Goal: Transaction & Acquisition: Purchase product/service

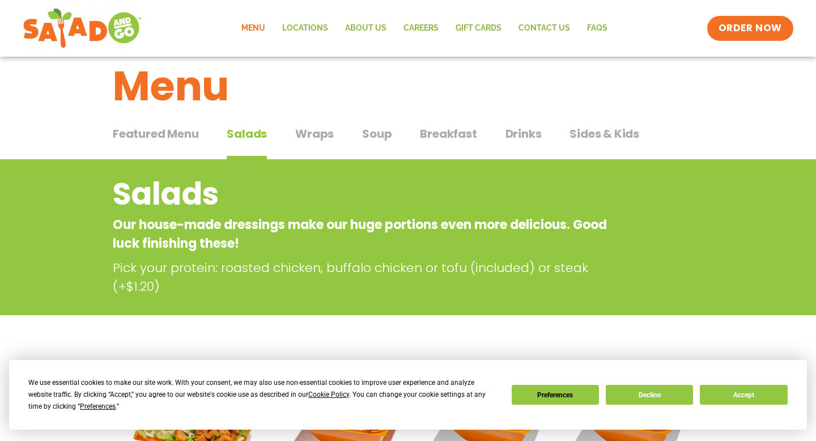
scroll to position [142, 0]
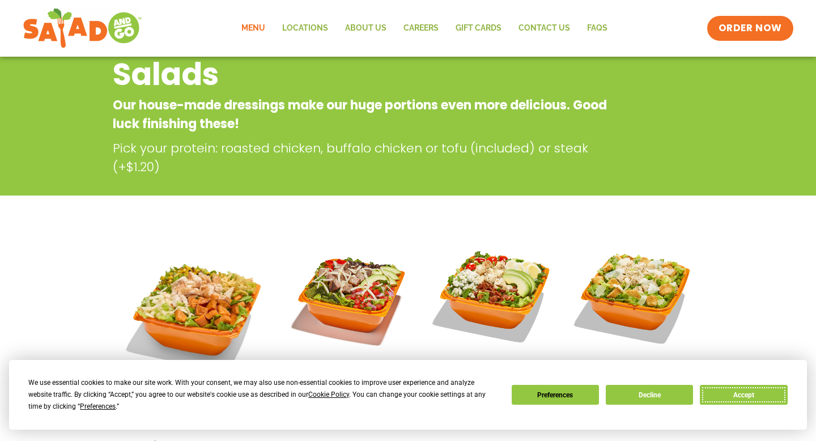
click at [737, 394] on button "Accept" at bounding box center [743, 395] width 87 height 20
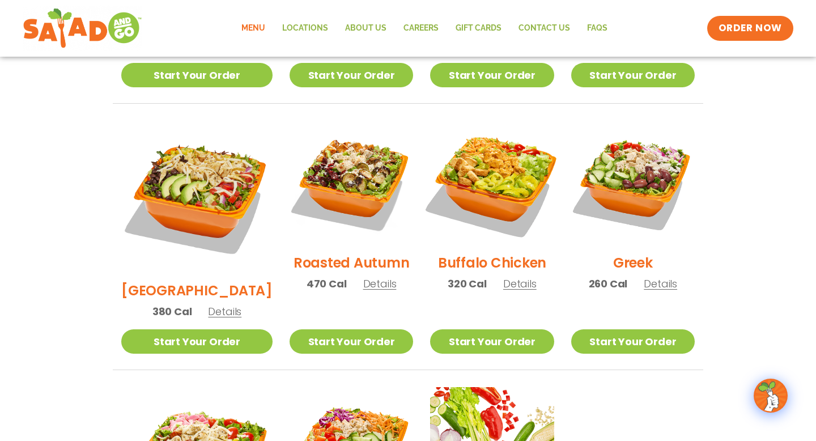
scroll to position [543, 0]
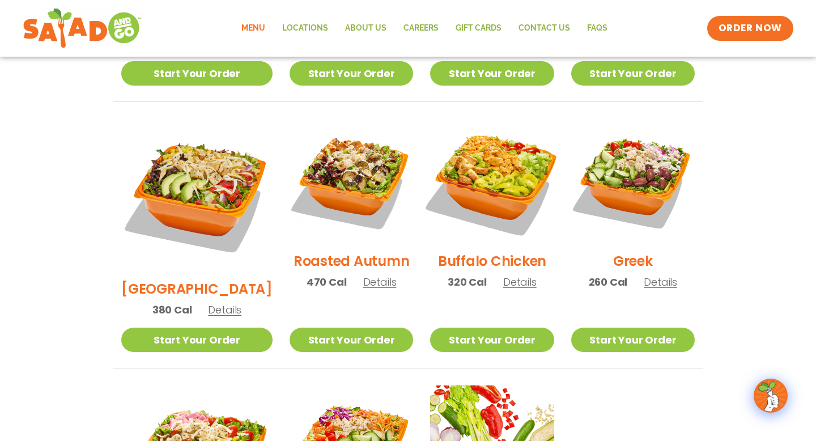
click at [511, 194] on img at bounding box center [491, 180] width 145 height 145
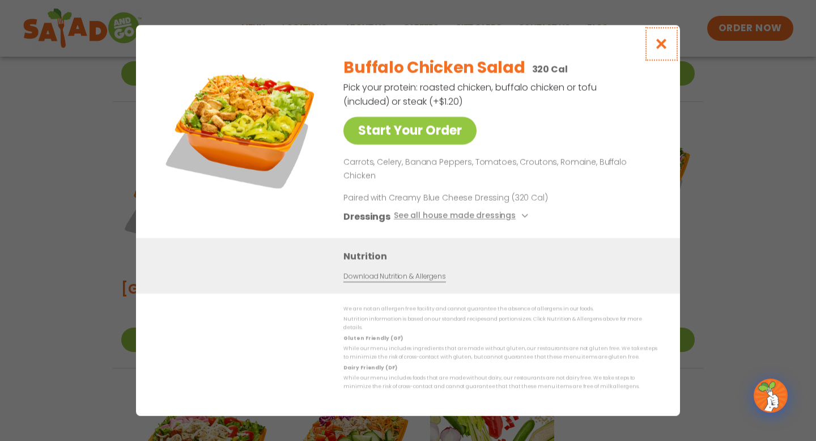
click at [669, 57] on button "Close modal" at bounding box center [661, 44] width 37 height 38
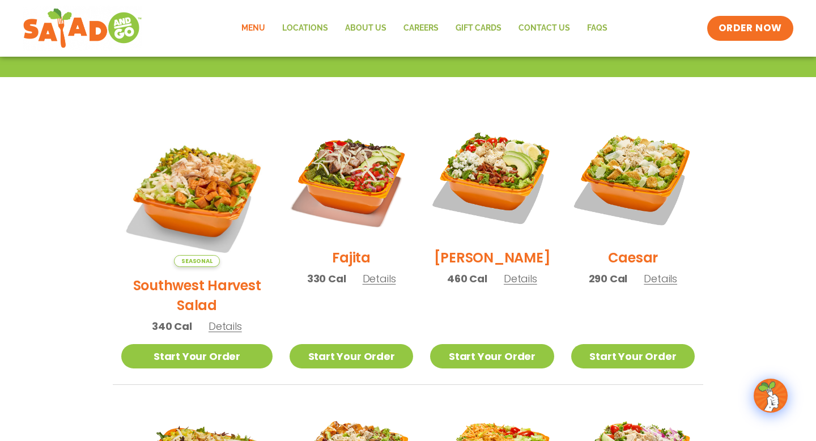
scroll to position [260, 0]
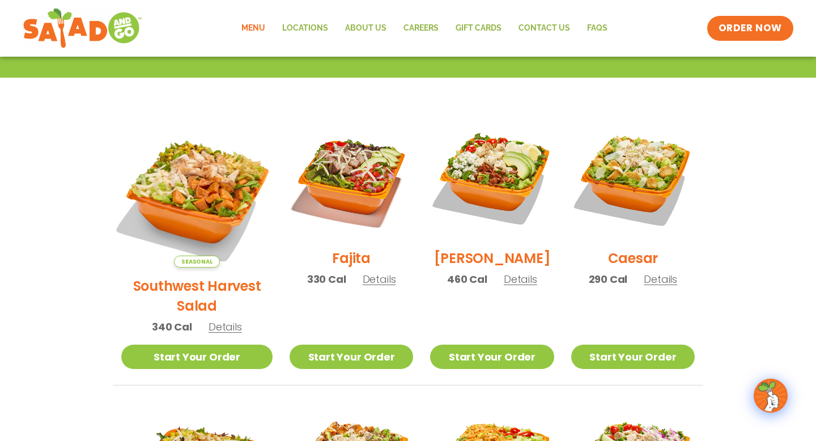
click at [146, 197] on img at bounding box center [196, 191] width 177 height 177
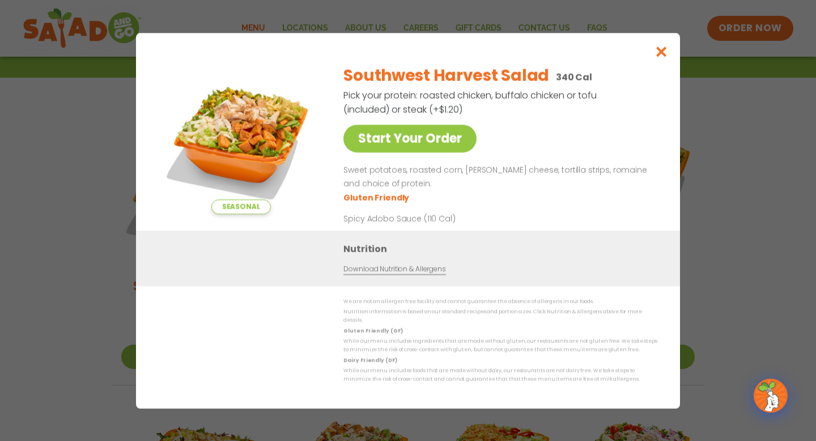
click at [384, 157] on div "Southwest Harvest Salad 340 Cal Pick your protein: roasted chicken, buffalo chi…" at bounding box center [497, 143] width 309 height 175
click at [393, 139] on link "Start Your Order" at bounding box center [409, 139] width 133 height 28
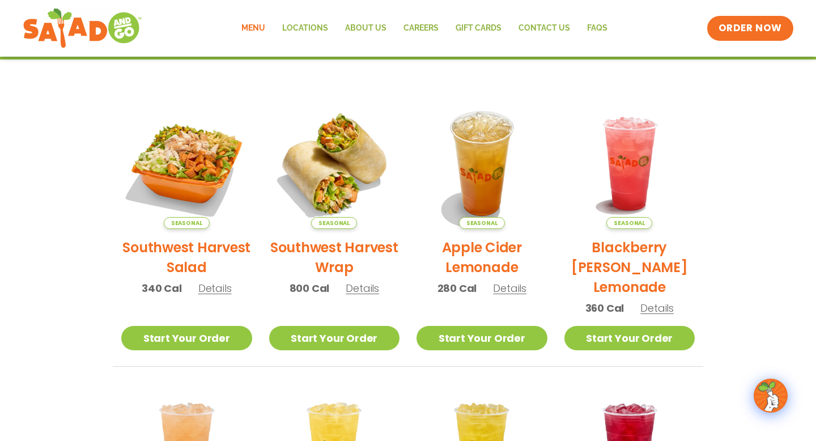
scroll to position [226, 0]
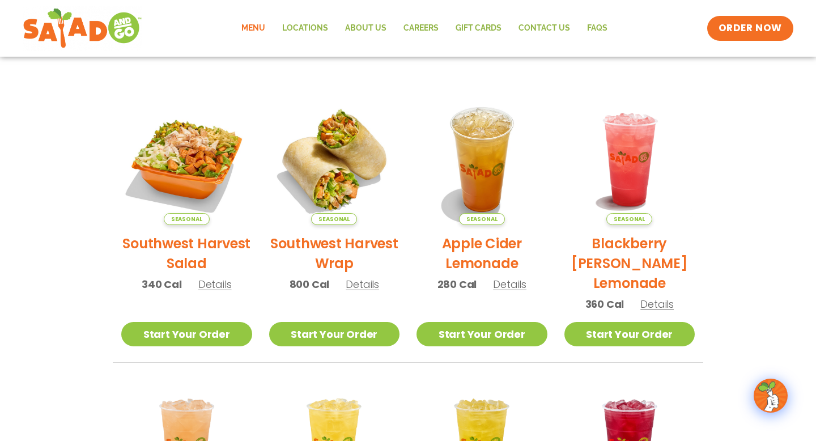
click at [214, 284] on span "Details" at bounding box center [214, 284] width 33 height 14
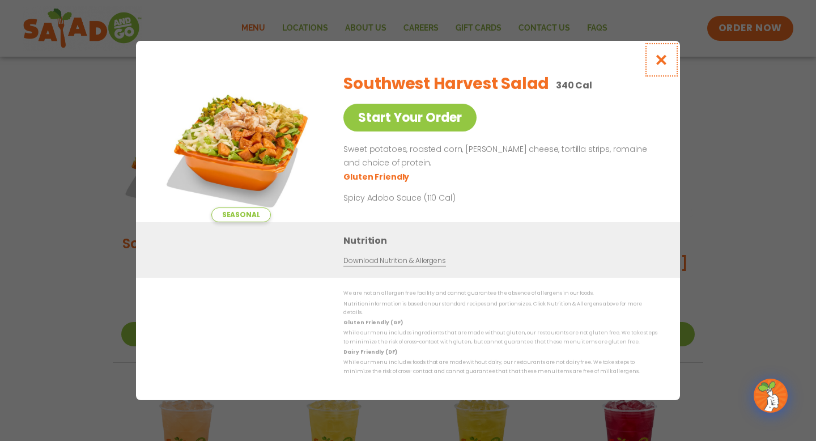
click at [665, 60] on icon "Close modal" at bounding box center [662, 60] width 14 height 12
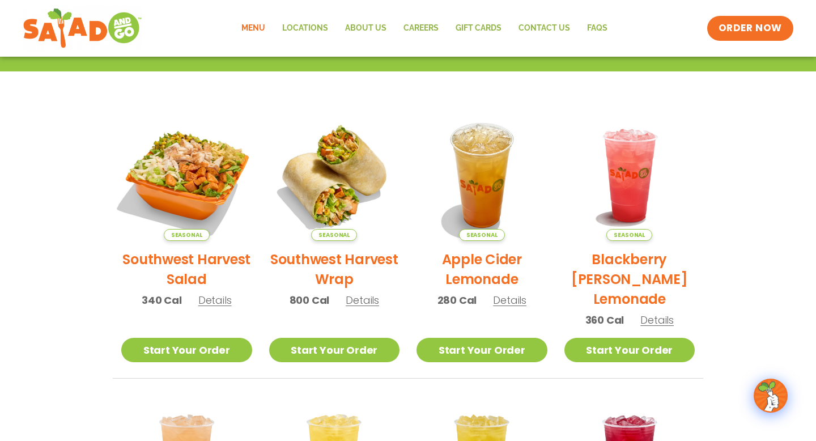
scroll to position [213, 0]
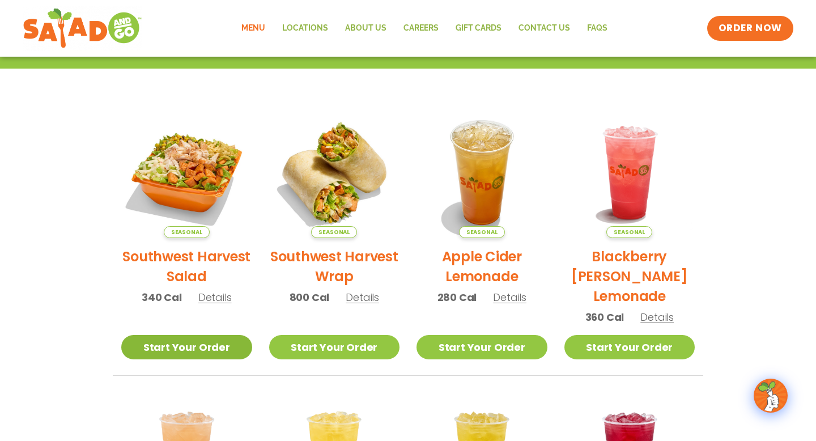
click at [223, 342] on link "Start Your Order" at bounding box center [186, 347] width 131 height 24
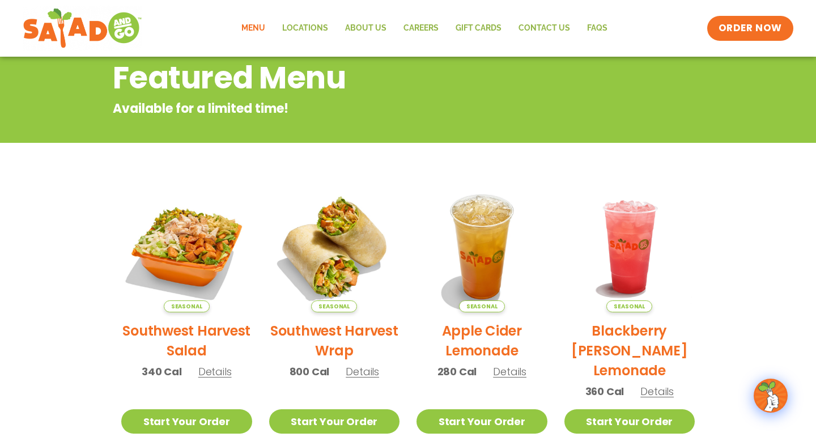
scroll to position [142, 0]
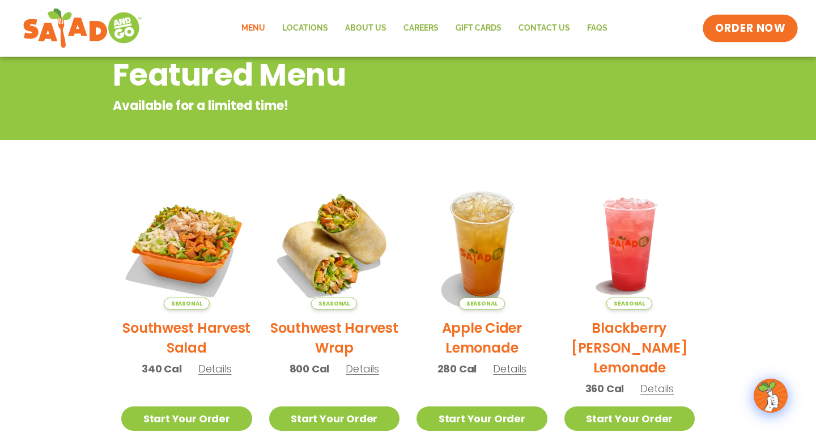
click at [741, 32] on span "ORDER NOW" at bounding box center [750, 28] width 70 height 15
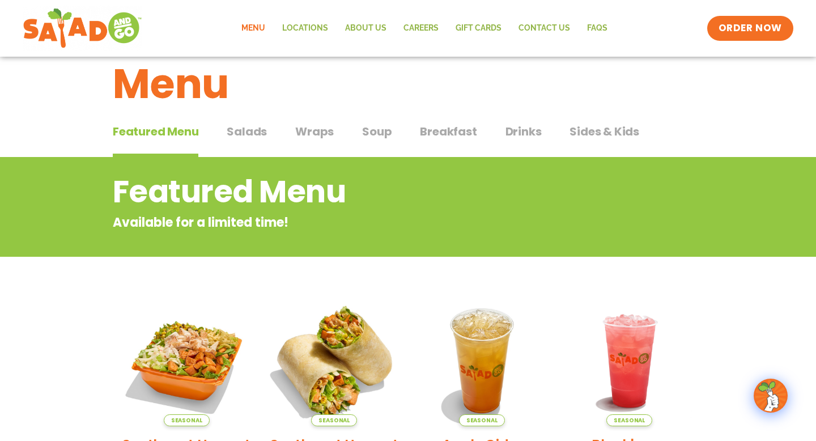
scroll to position [24, 0]
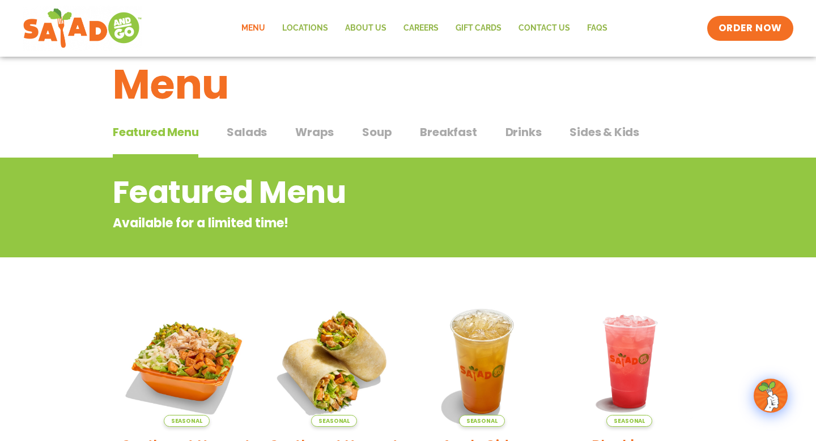
click at [528, 125] on span "Drinks" at bounding box center [524, 132] width 36 height 17
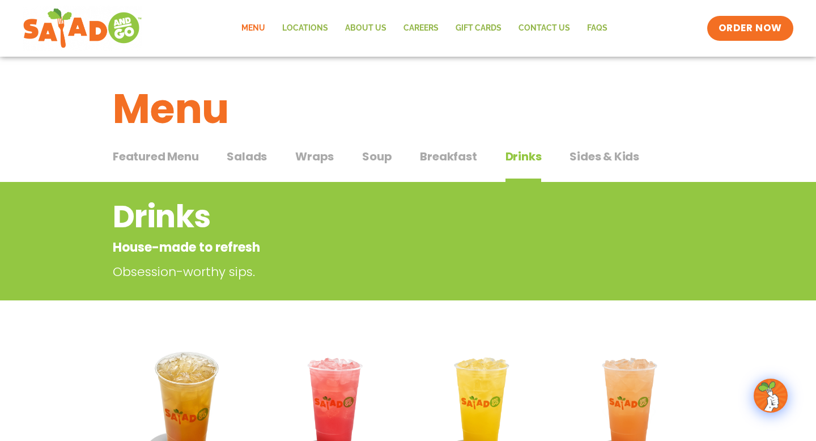
click at [155, 159] on span "Featured Menu" at bounding box center [156, 156] width 86 height 17
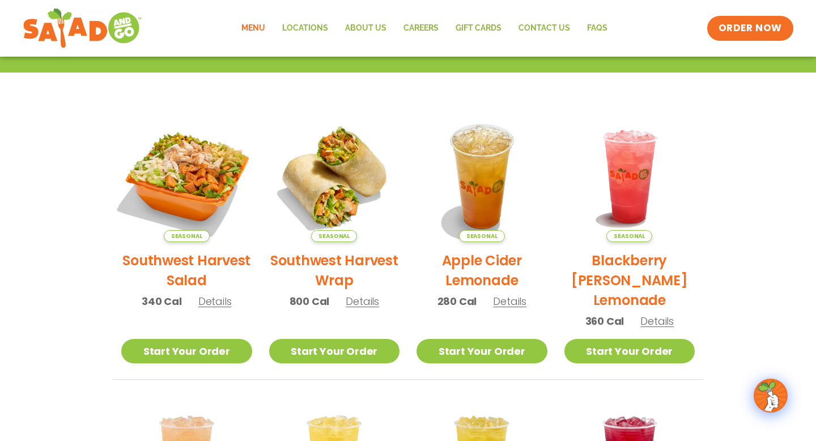
scroll to position [209, 0]
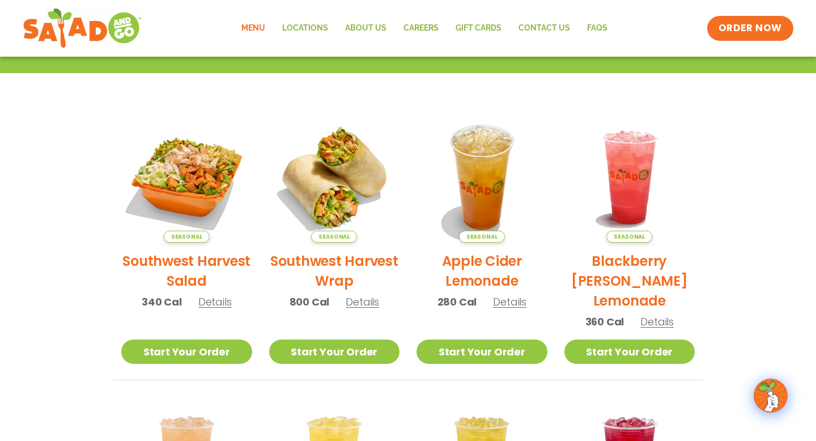
click at [216, 307] on span "Details" at bounding box center [214, 302] width 33 height 14
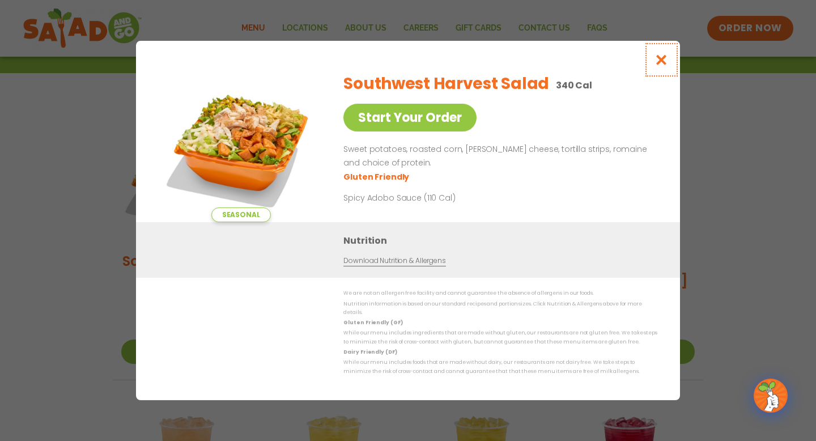
click at [666, 56] on button "Close modal" at bounding box center [661, 60] width 37 height 38
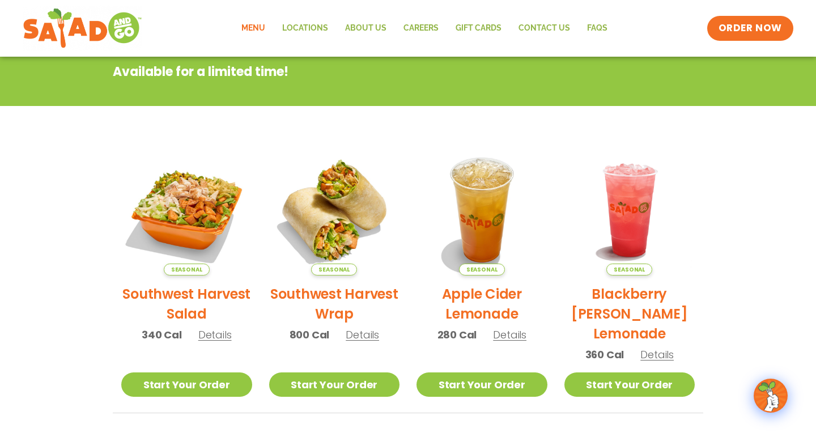
scroll to position [0, 0]
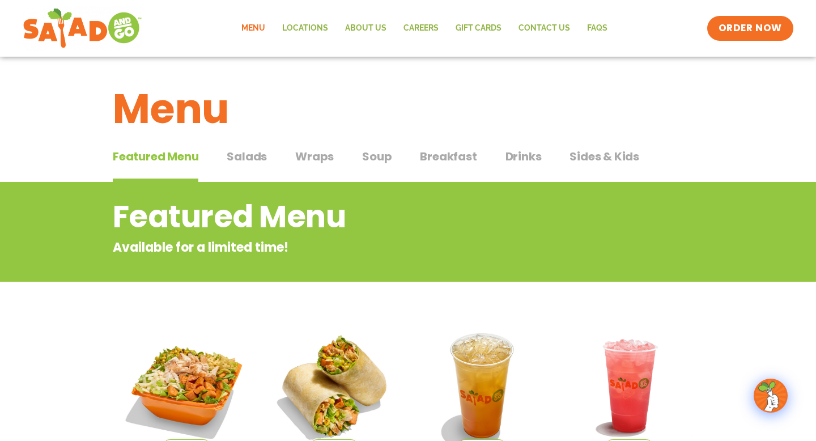
click at [242, 154] on span "Salads" at bounding box center [247, 156] width 40 height 17
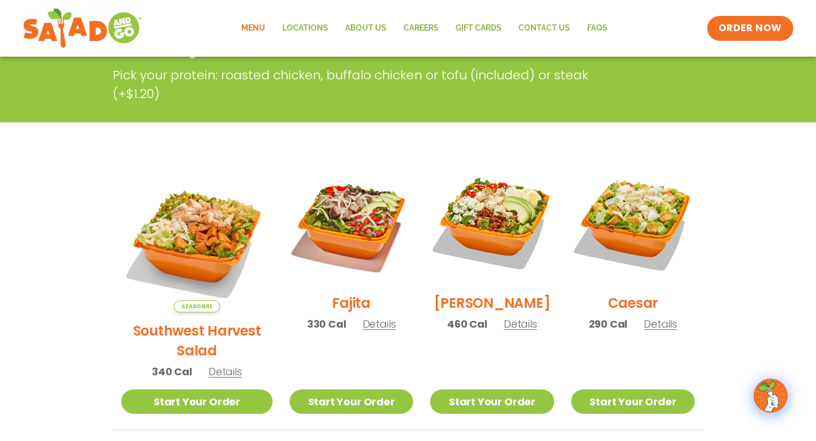
scroll to position [244, 0]
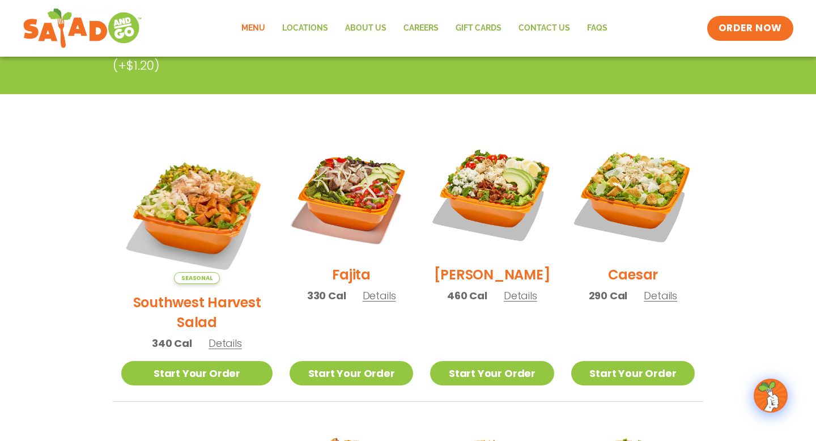
click at [213, 336] on span "Details" at bounding box center [225, 343] width 33 height 14
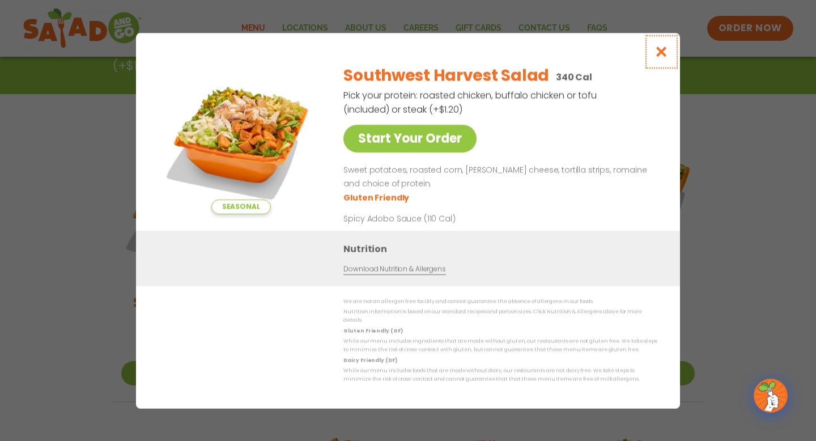
click at [657, 54] on icon "Close modal" at bounding box center [662, 52] width 14 height 12
click at [659, 54] on div "Menu Locations About Us Careers GIFT CARDS Contact Us FAQs Menu Menu Locations …" at bounding box center [408, 28] width 816 height 57
